Goal: Transaction & Acquisition: Subscribe to service/newsletter

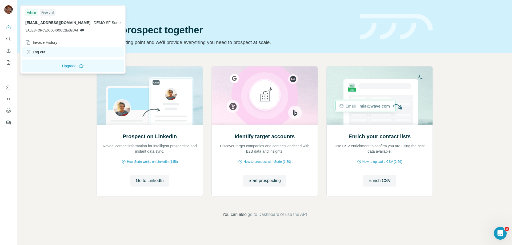
click at [33, 52] on div "Log out" at bounding box center [35, 51] width 20 height 5
